Goal: Information Seeking & Learning: Learn about a topic

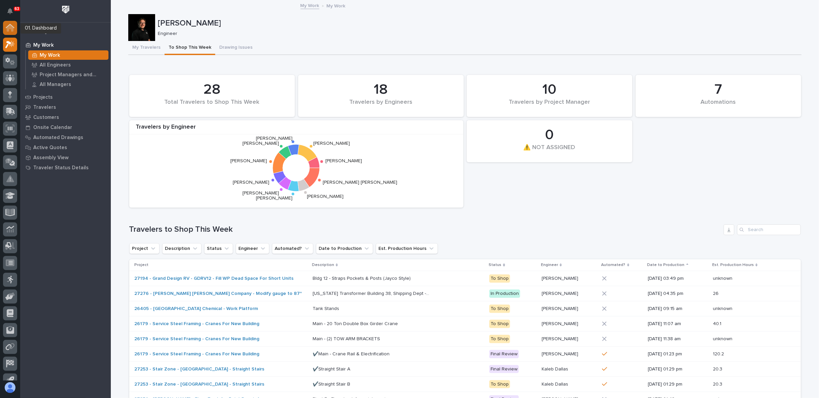
click at [13, 27] on icon at bounding box center [10, 26] width 9 height 4
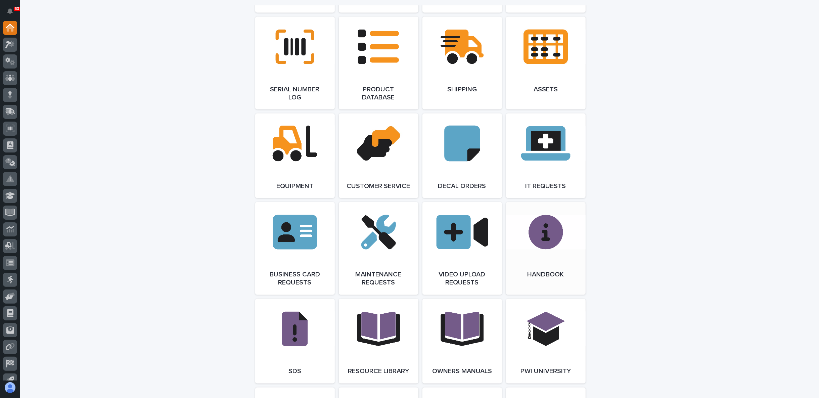
scroll to position [932, 0]
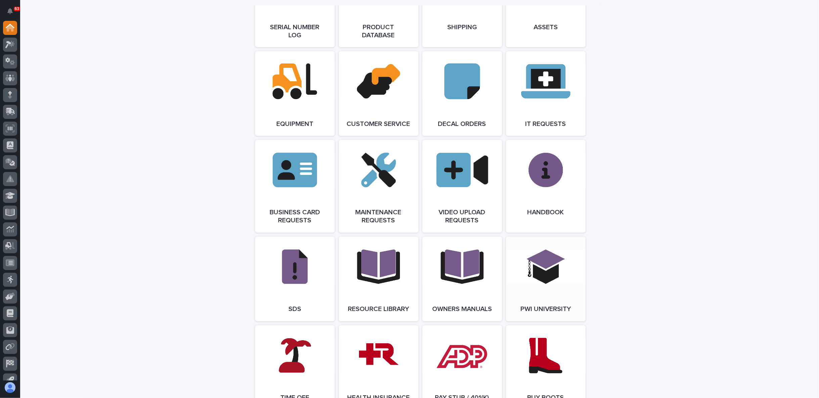
click at [546, 281] on span "Open Link" at bounding box center [546, 279] width 22 height 5
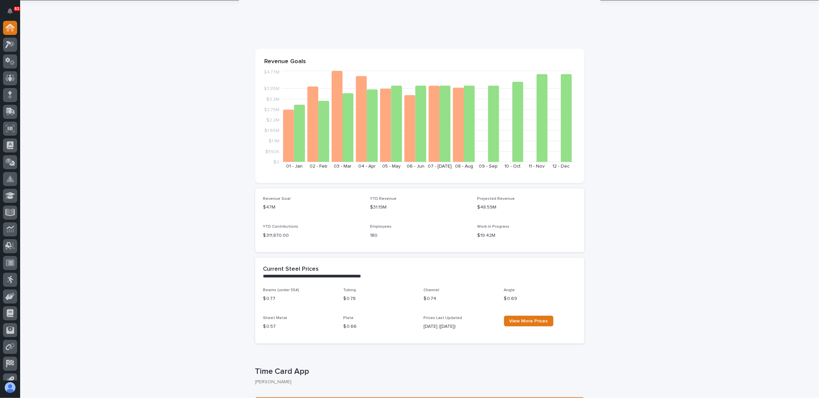
scroll to position [0, 0]
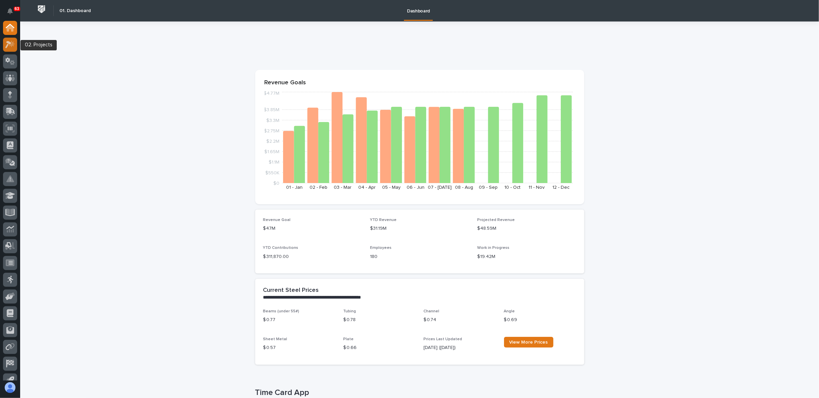
click at [14, 47] on icon at bounding box center [10, 45] width 10 height 8
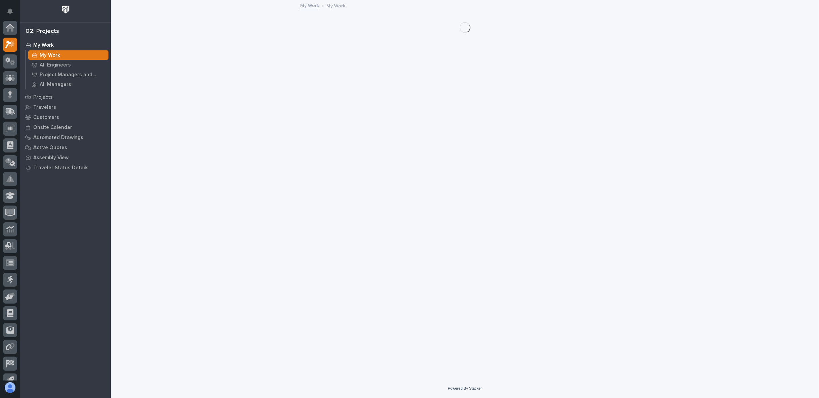
scroll to position [17, 0]
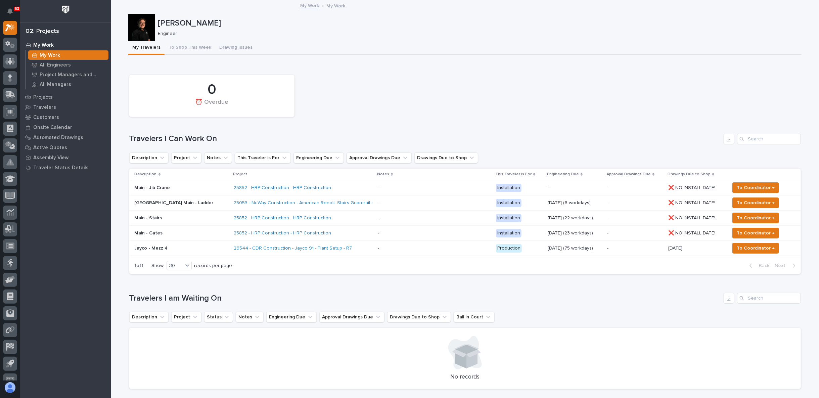
click at [364, 81] on div "0 ⏰ Overdue" at bounding box center [465, 95] width 678 height 49
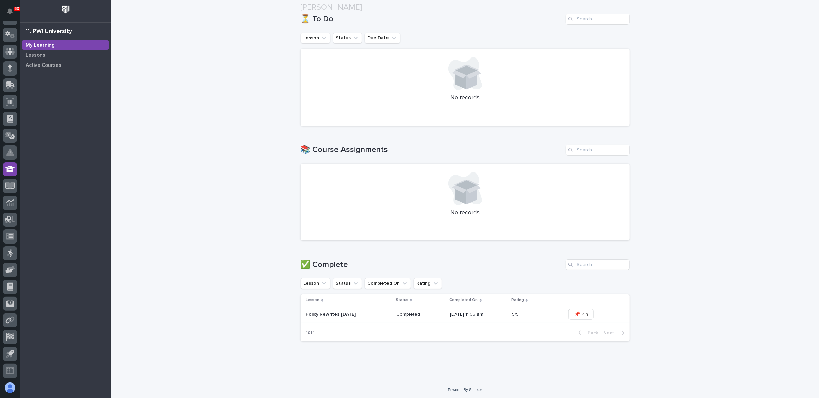
scroll to position [105, 0]
click at [33, 54] on p "Lessons" at bounding box center [36, 55] width 20 height 6
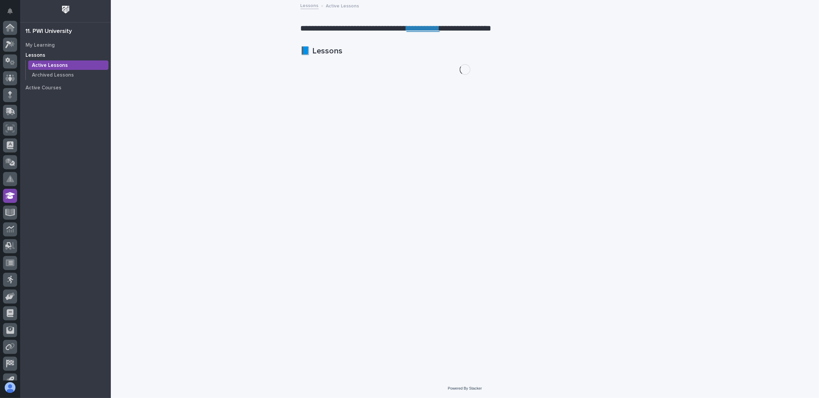
scroll to position [27, 0]
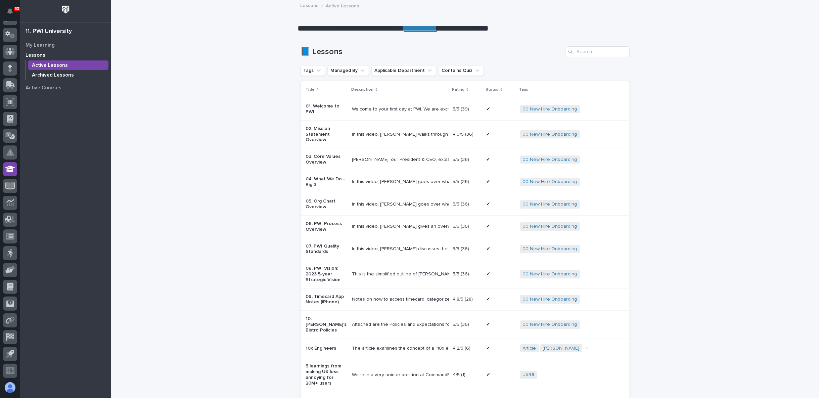
click at [49, 74] on p "Archived Lessons" at bounding box center [53, 75] width 42 height 6
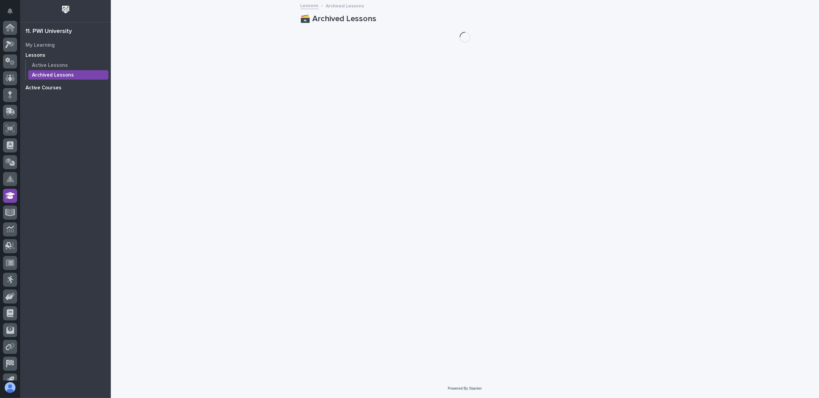
scroll to position [27, 0]
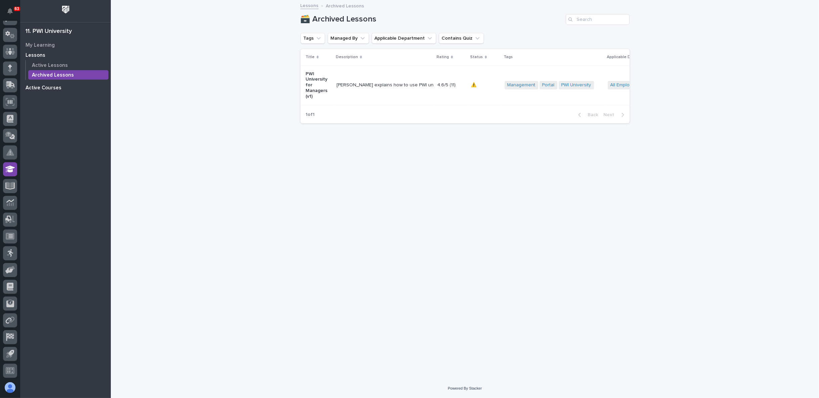
click at [48, 86] on p "Active Courses" at bounding box center [44, 88] width 36 height 6
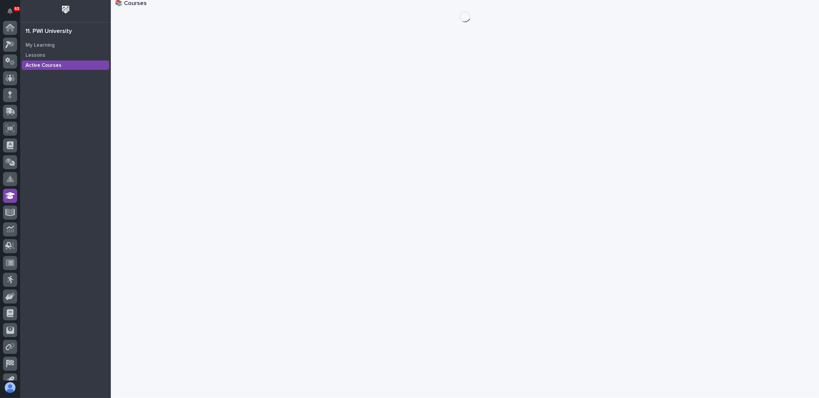
scroll to position [27, 0]
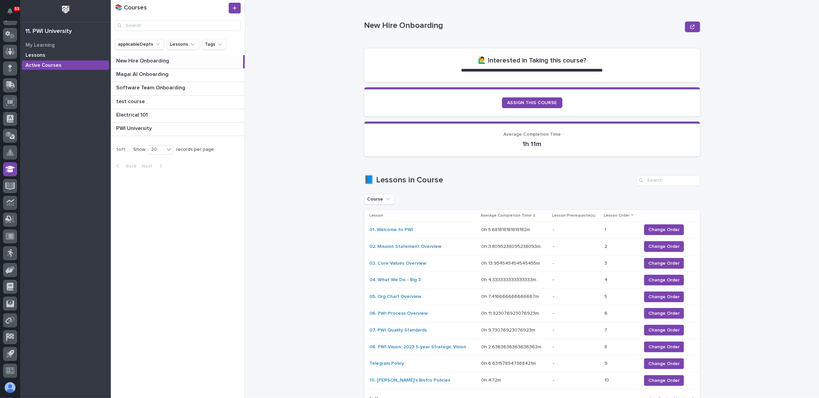
click at [33, 55] on p "Lessons" at bounding box center [36, 55] width 20 height 6
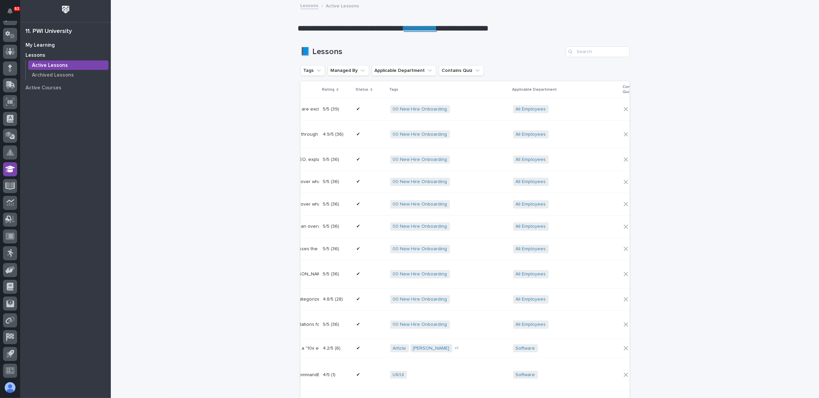
click at [41, 46] on p "My Learning" at bounding box center [40, 45] width 29 height 6
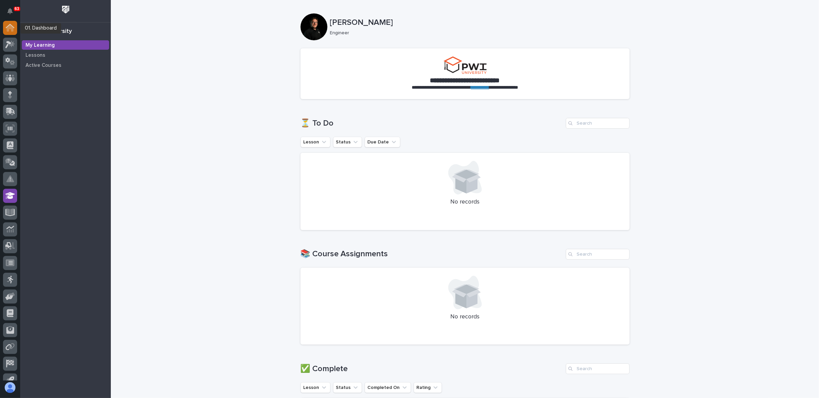
click at [10, 25] on icon at bounding box center [10, 26] width 9 height 4
